Goal: Book appointment/travel/reservation

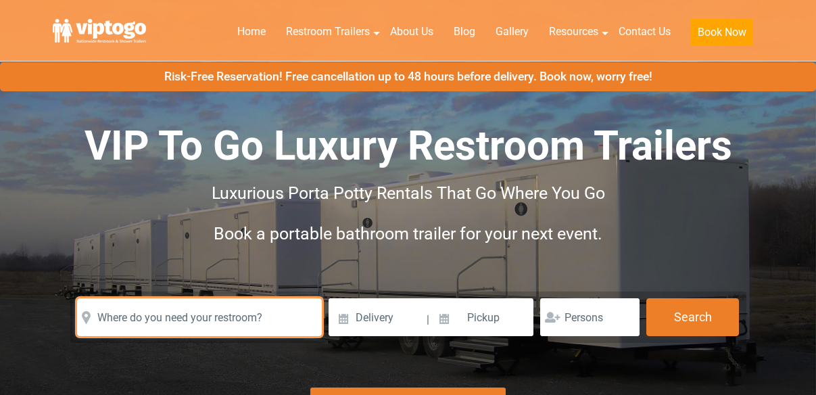
click at [168, 298] on input "text" at bounding box center [199, 317] width 245 height 38
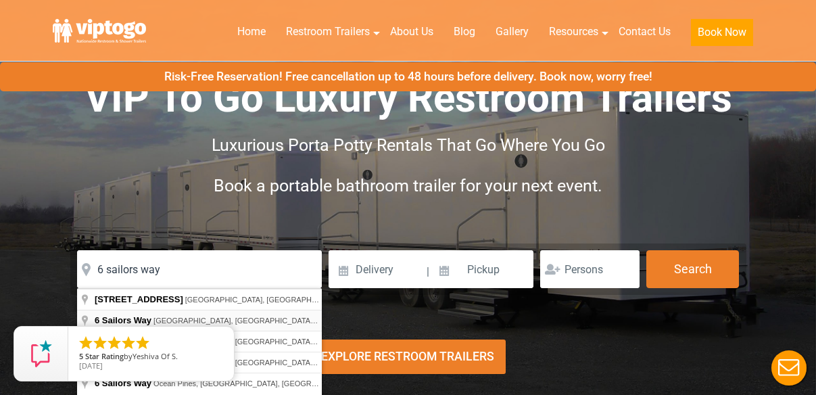
type input "[STREET_ADDRESS]"
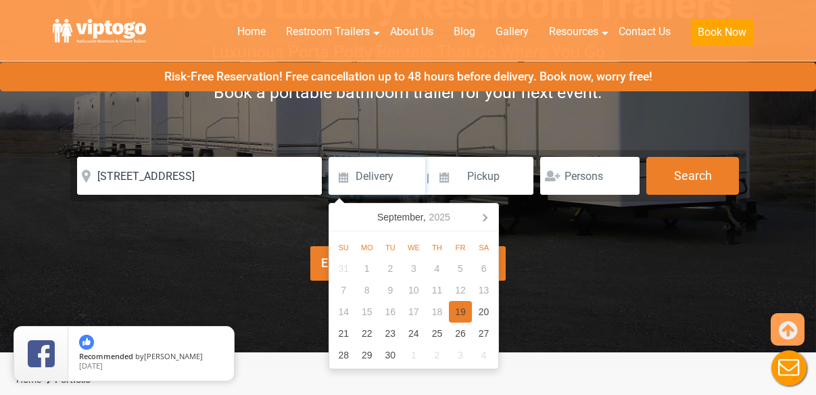
scroll to position [143, 0]
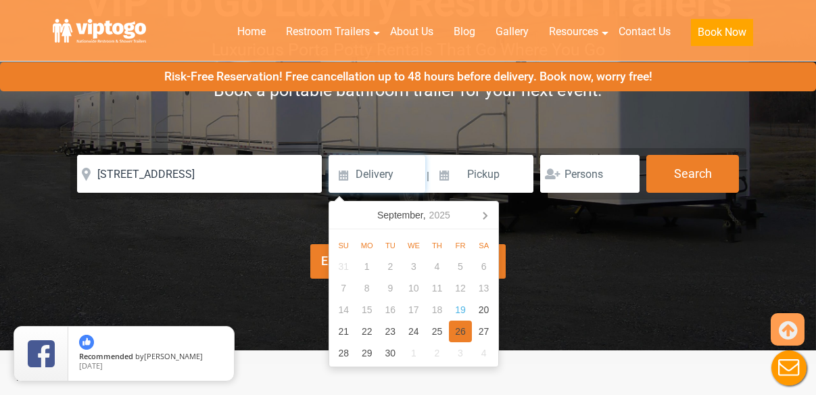
click at [461, 334] on div "26" at bounding box center [461, 331] width 24 height 22
type input "[DATE]"
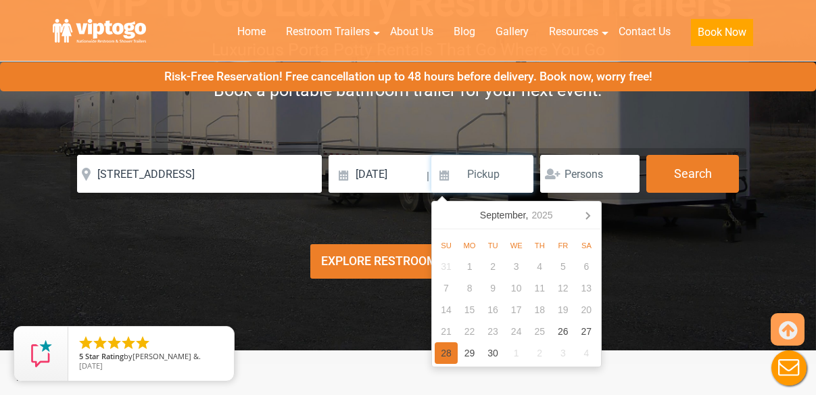
click at [446, 350] on div "28" at bounding box center [446, 353] width 24 height 22
type input "[DATE]"
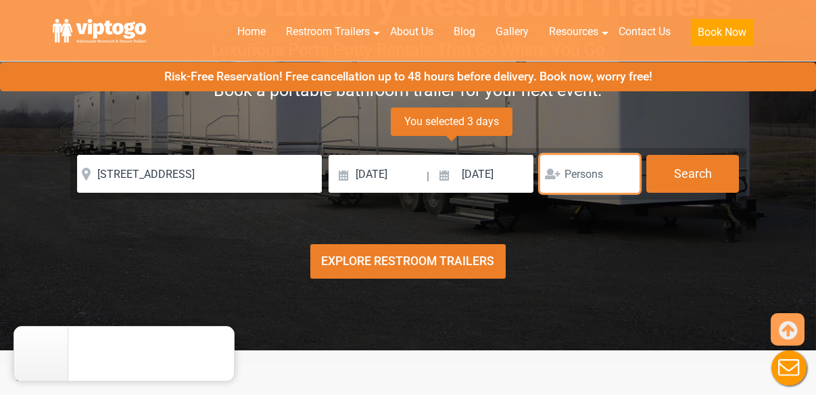
click at [593, 177] on input "number" at bounding box center [589, 174] width 99 height 38
type input "1"
type input "50"
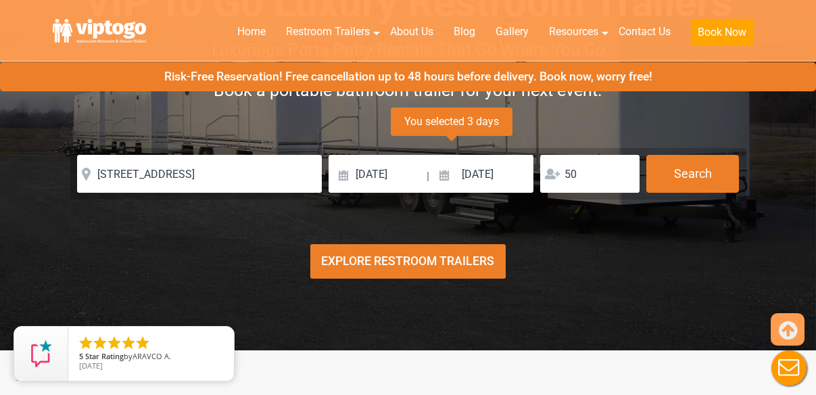
click at [450, 263] on div "Explore Restroom Trailers" at bounding box center [408, 261] width 196 height 34
click at [687, 178] on button "Search" at bounding box center [692, 173] width 93 height 36
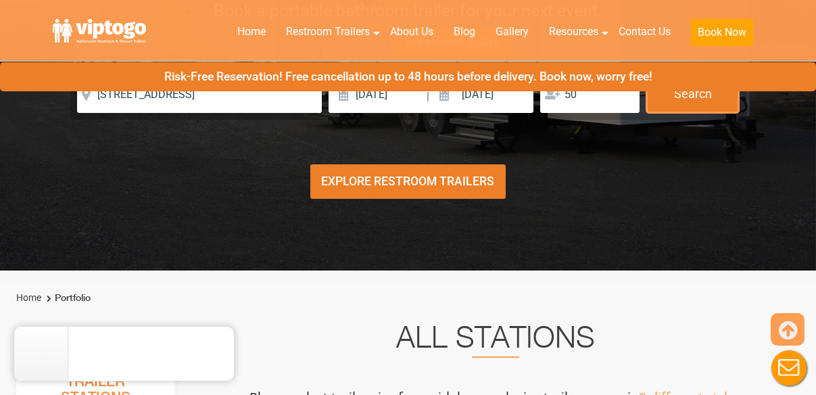
scroll to position [224, 0]
